Goal: Register for event/course: Sign up to attend an event or enroll in a course

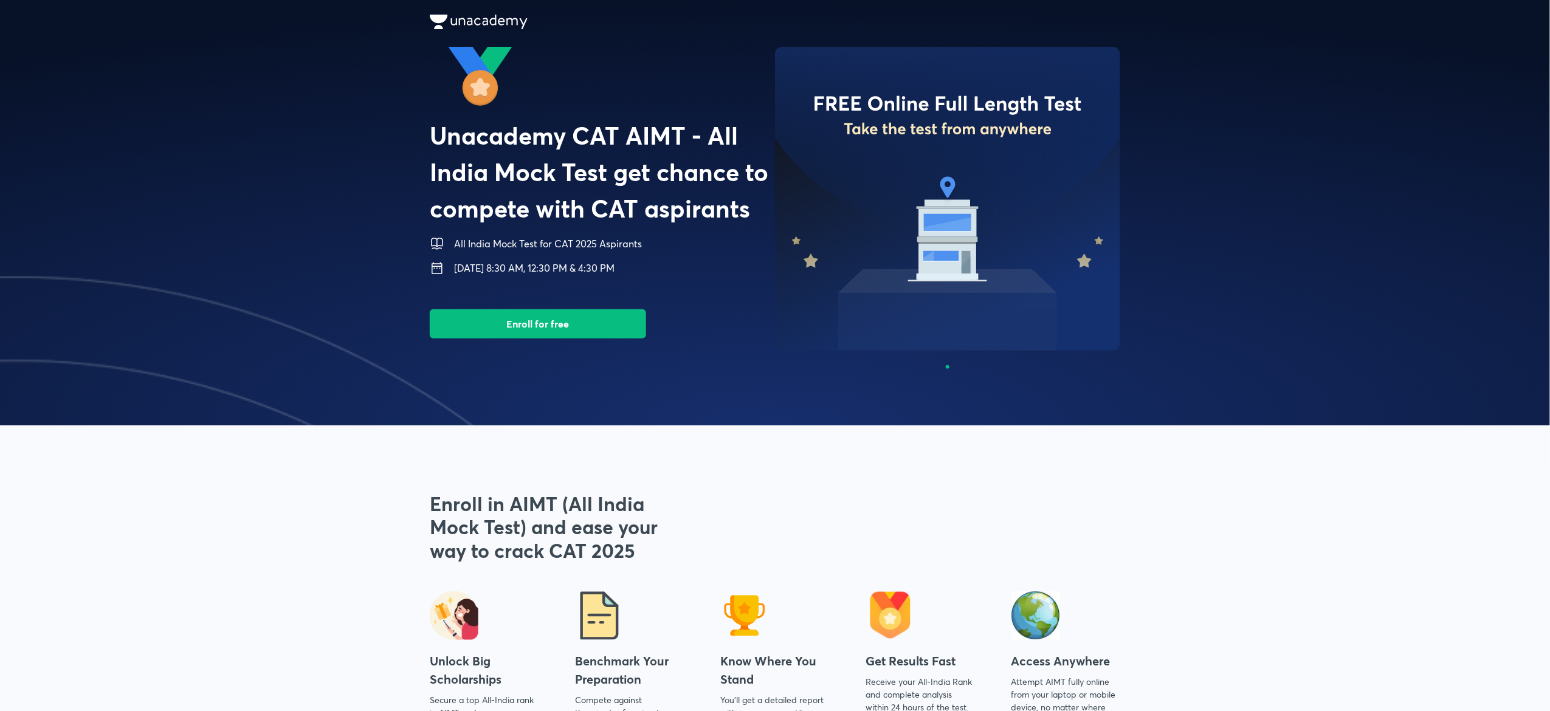
click at [665, 334] on img at bounding box center [16, 490] width 1550 height 426
click at [601, 327] on button "Enroll for free" at bounding box center [538, 322] width 216 height 29
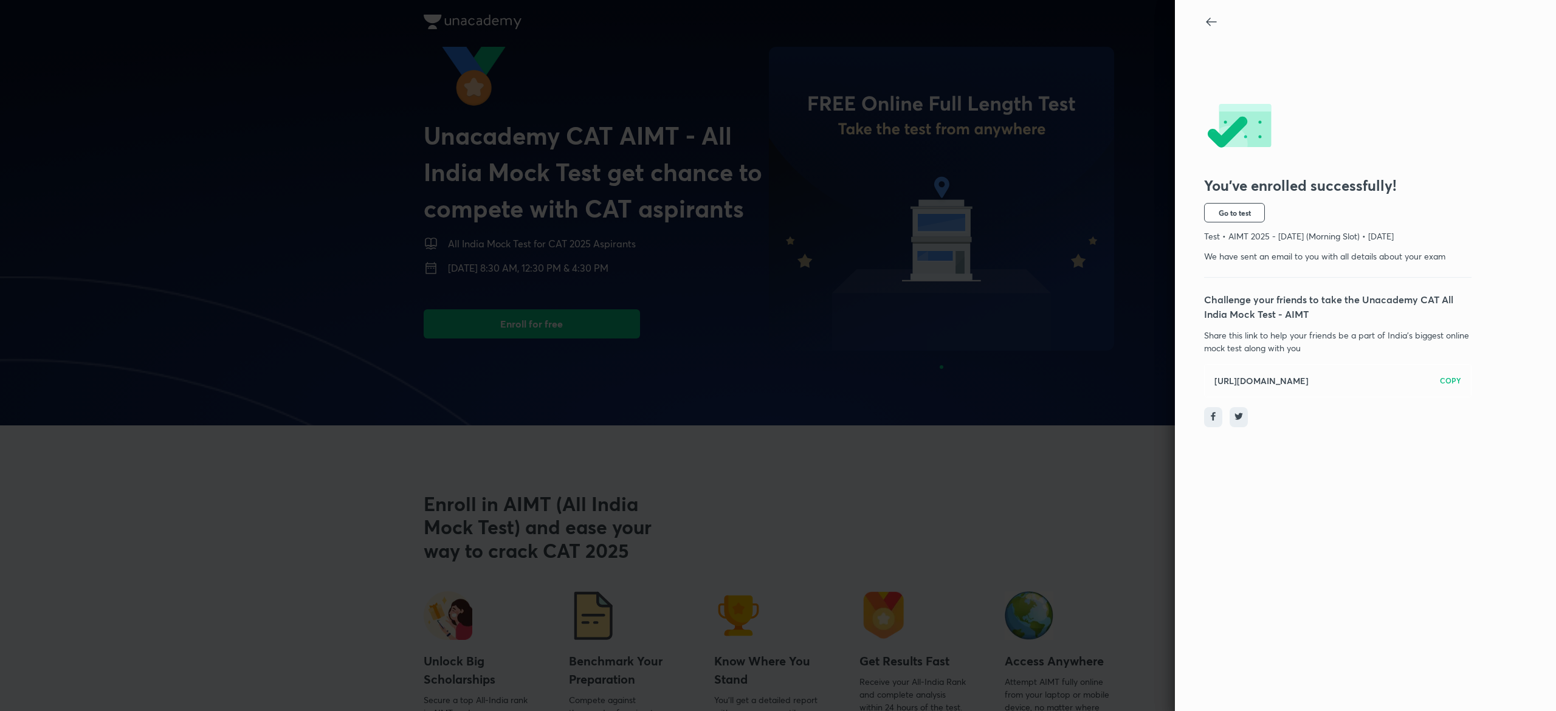
click at [771, 19] on icon at bounding box center [1211, 22] width 15 height 15
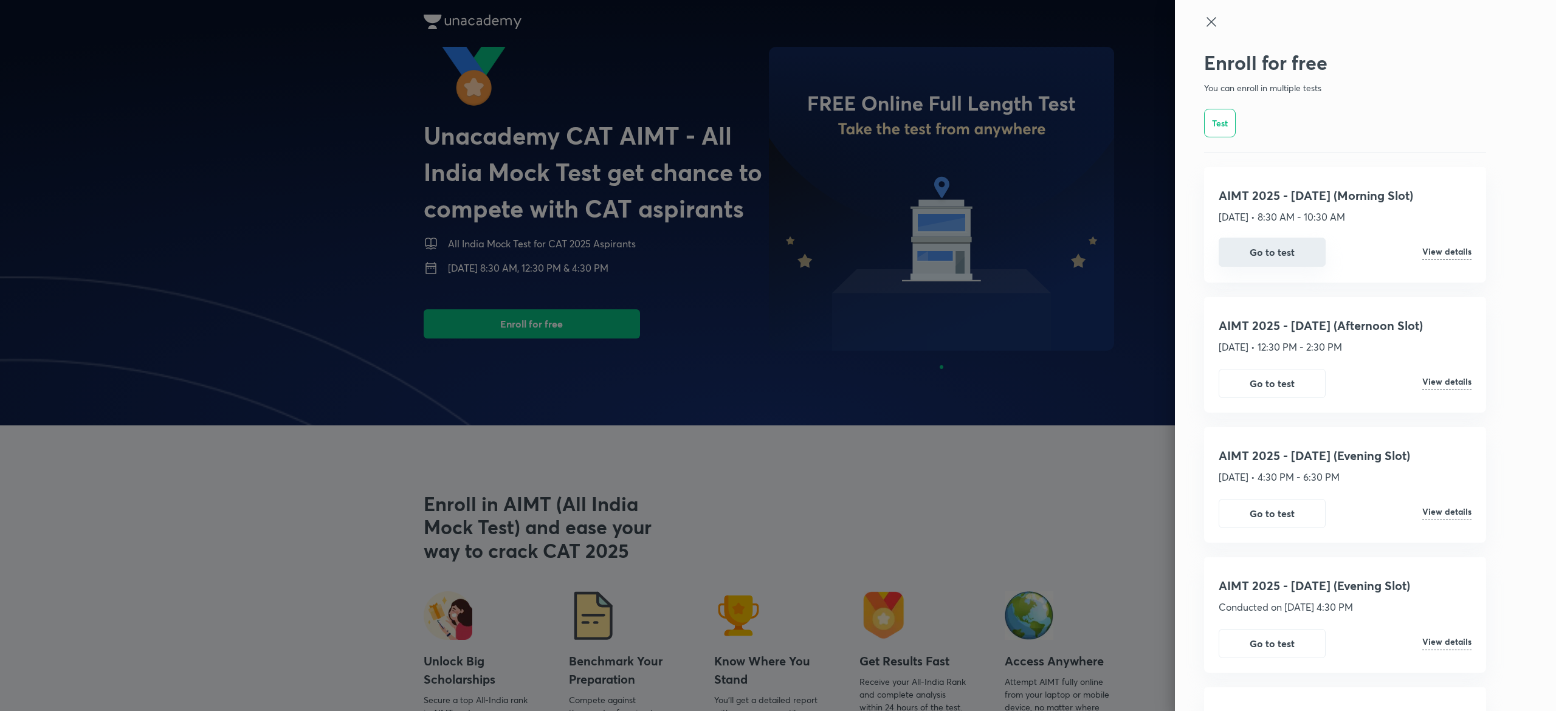
click at [771, 247] on button "Go to test" at bounding box center [1272, 252] width 107 height 29
click at [771, 26] on icon at bounding box center [1211, 21] width 9 height 9
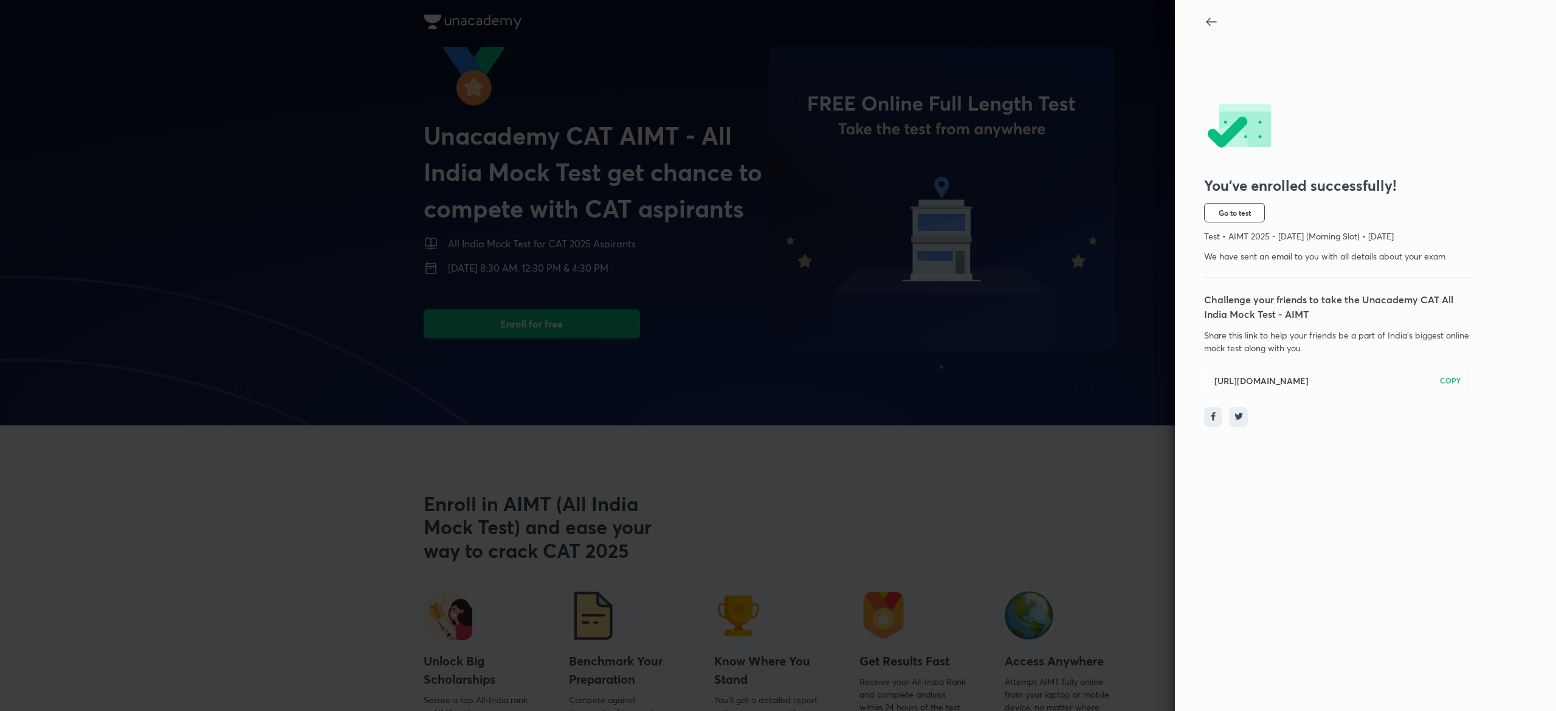
click at [1209, 28] on icon at bounding box center [1211, 22] width 15 height 15
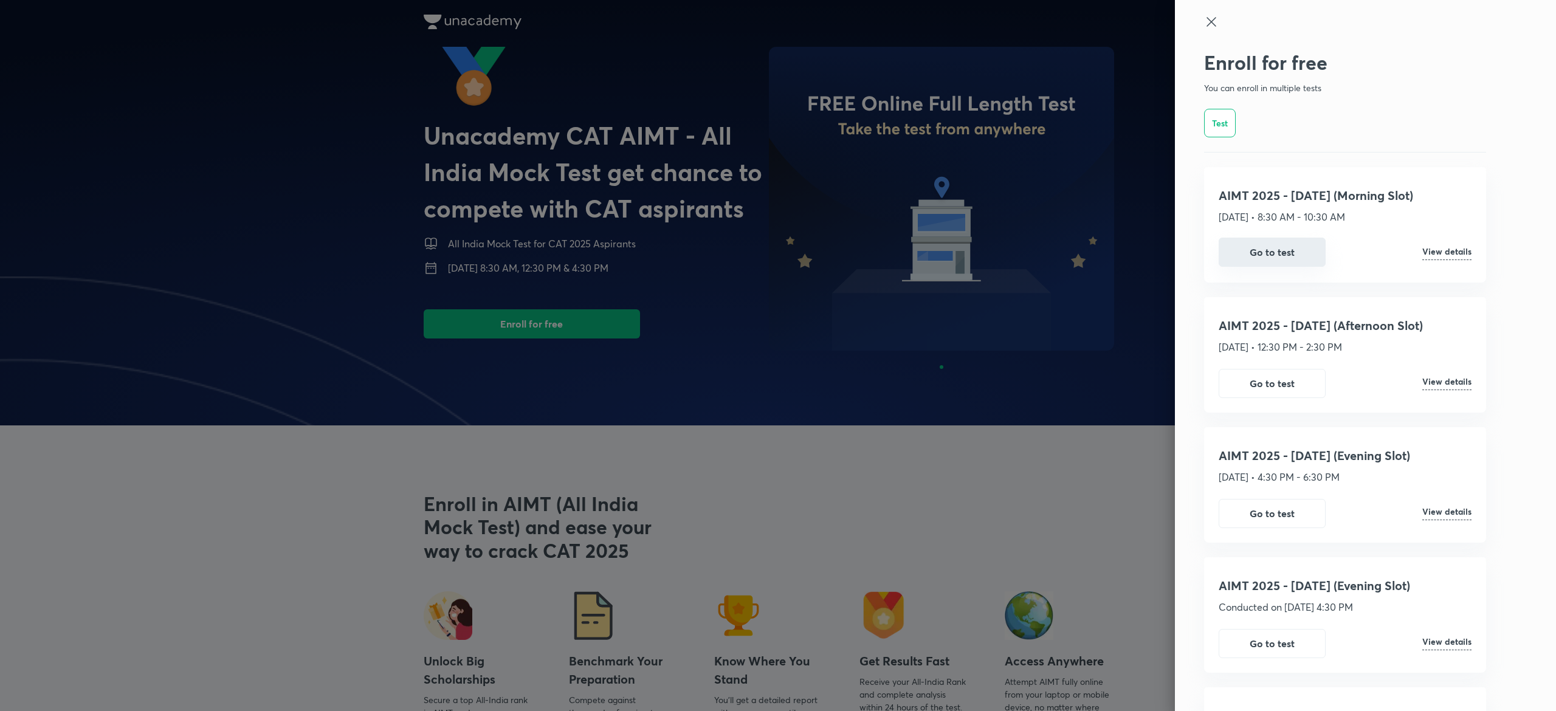
click at [1260, 262] on button "Go to test" at bounding box center [1272, 252] width 107 height 29
click at [1207, 19] on icon at bounding box center [1211, 21] width 9 height 9
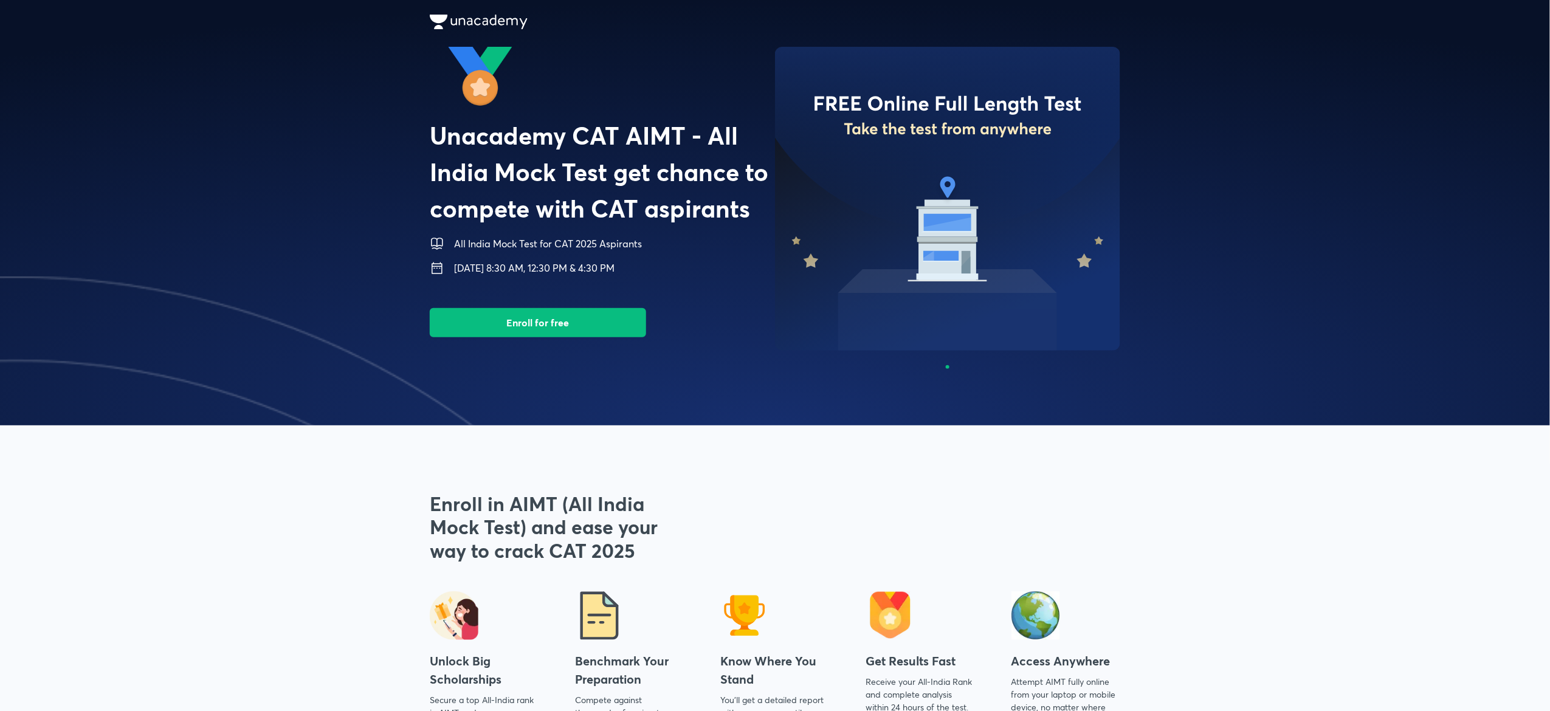
click at [613, 328] on button "Enroll for free" at bounding box center [538, 322] width 216 height 29
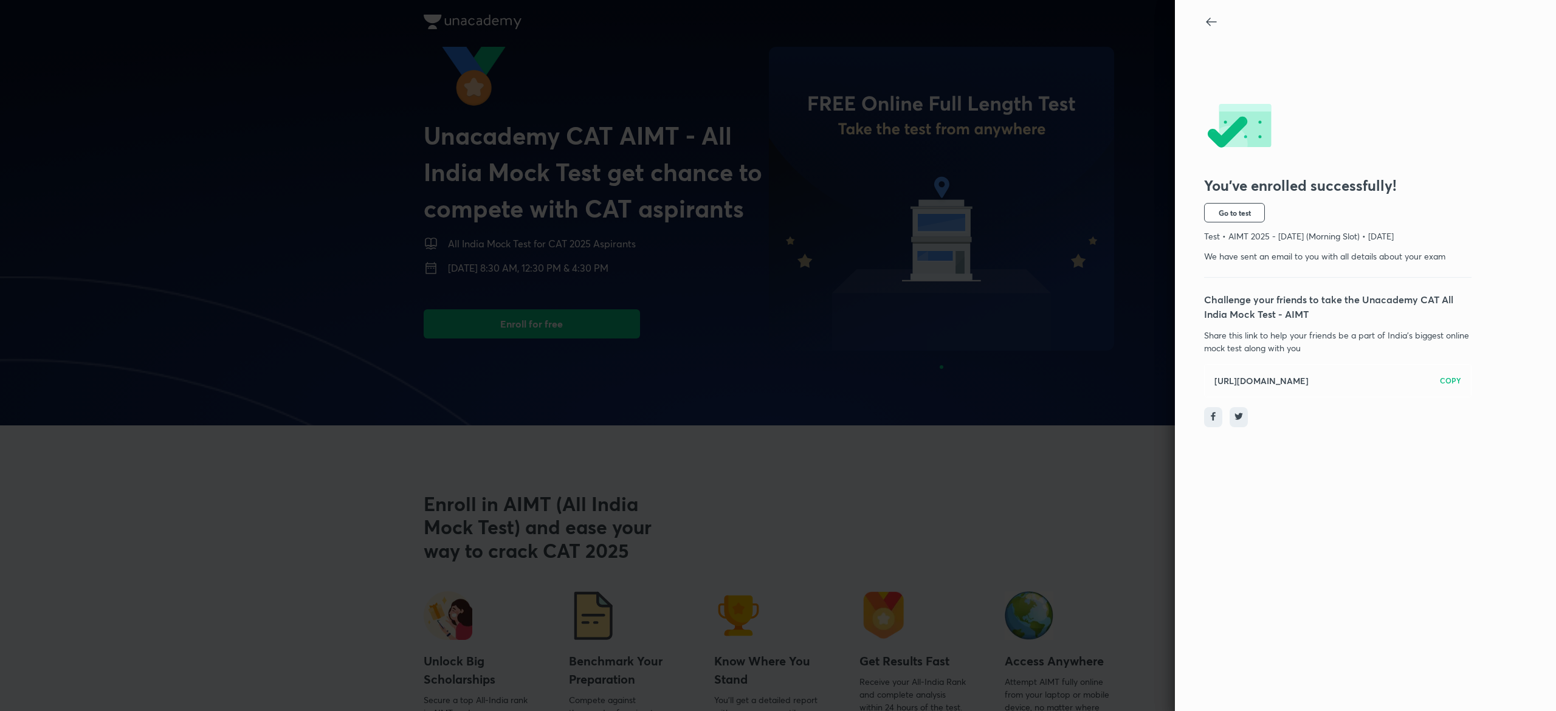
click at [1210, 23] on icon at bounding box center [1211, 22] width 15 height 15
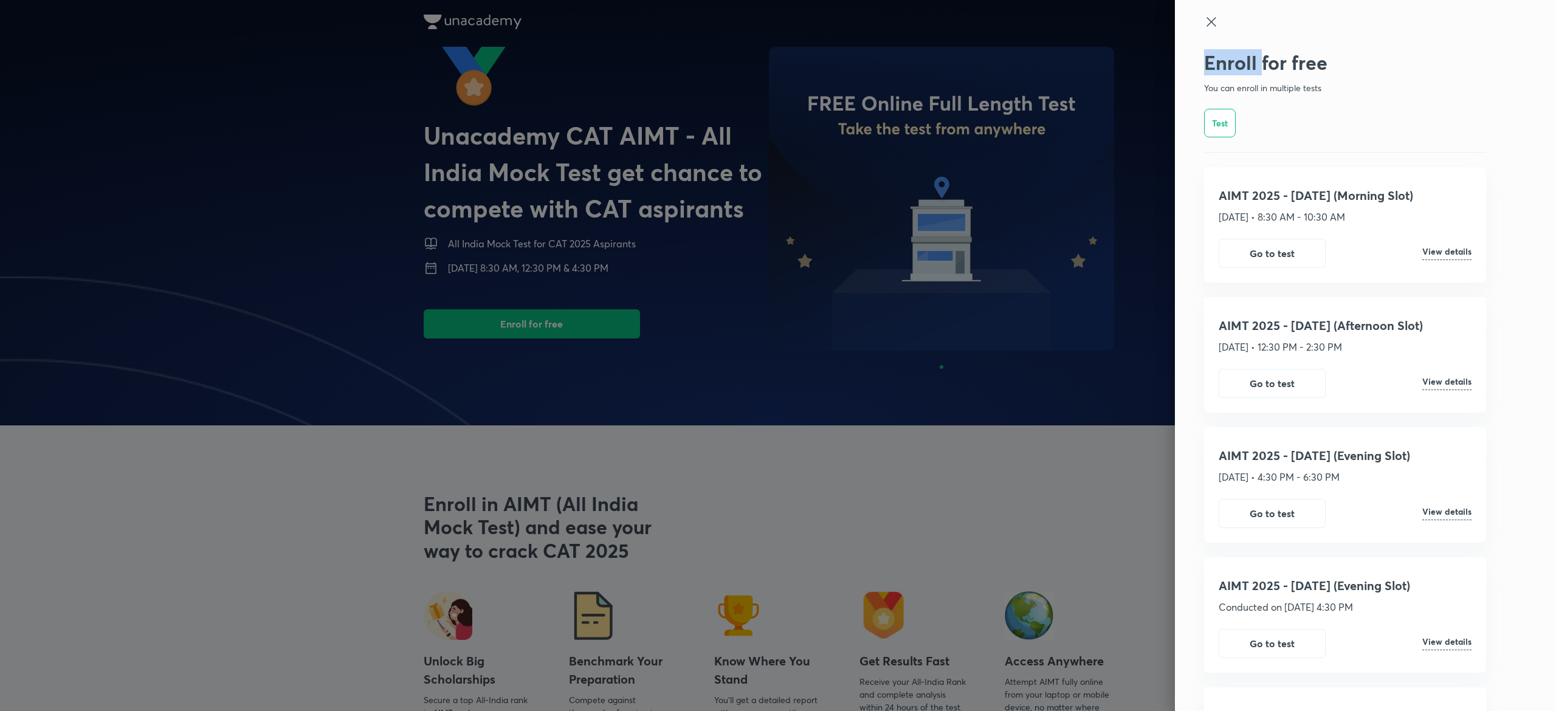
click at [1210, 23] on div at bounding box center [1345, 33] width 282 height 36
click at [1277, 259] on button "Go to test" at bounding box center [1272, 252] width 107 height 29
click at [1314, 271] on div "AIMT 2025 - 12th Oct (Morning Slot) 12th Oct • 8:30 AM - 10:30 AM Go to test Vi…" at bounding box center [1345, 225] width 282 height 116
click at [1204, 17] on icon at bounding box center [1211, 22] width 15 height 15
